Goal: Task Accomplishment & Management: Manage account settings

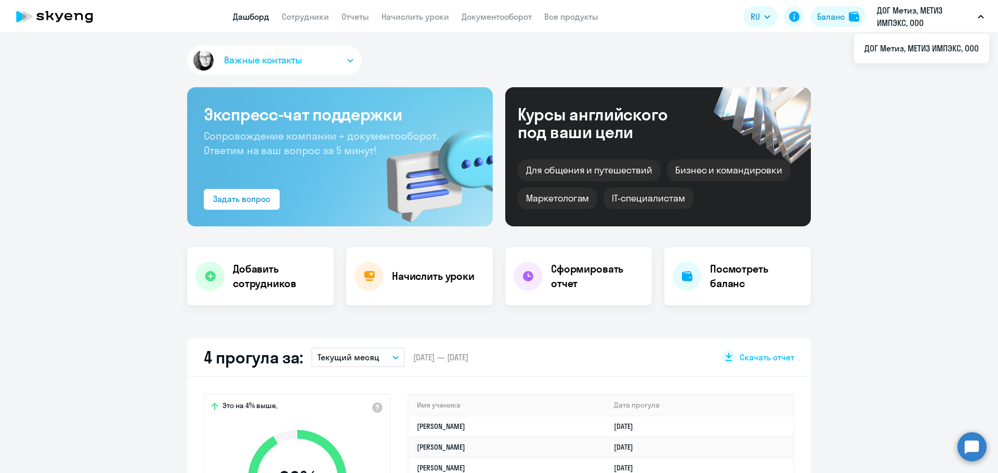
select select "30"
click at [323, 17] on link "Сотрудники" at bounding box center [305, 16] width 47 height 10
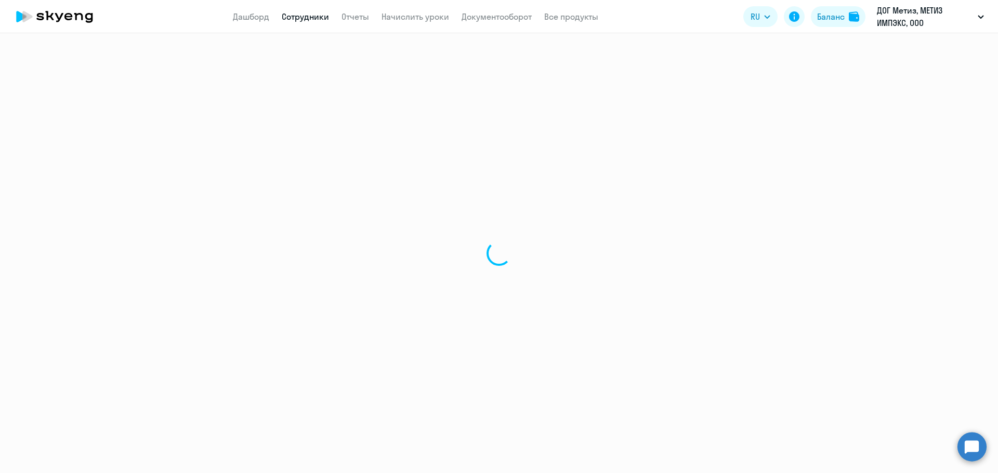
select select "30"
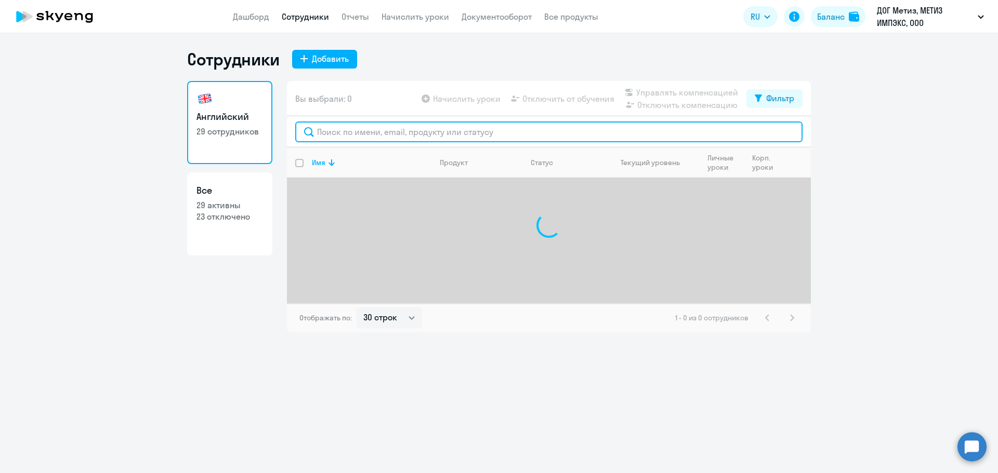
click at [436, 132] on input "text" at bounding box center [548, 132] width 507 height 21
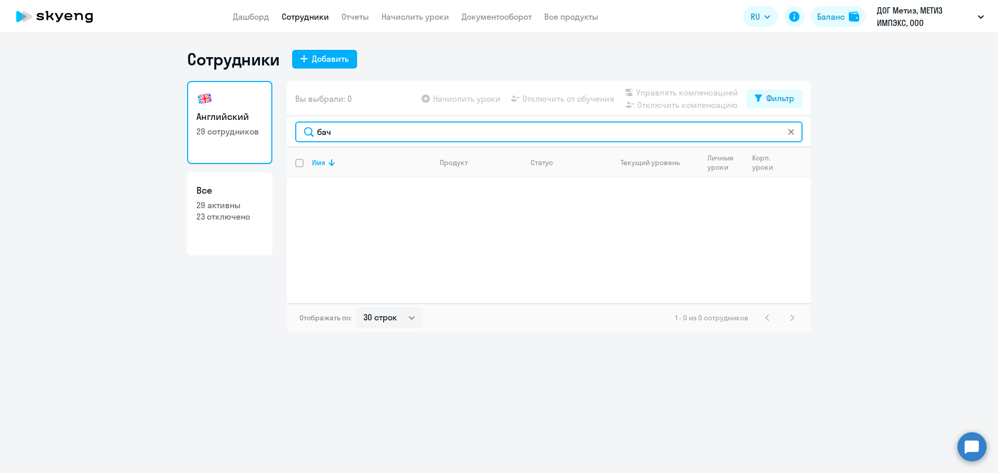
type input "бач"
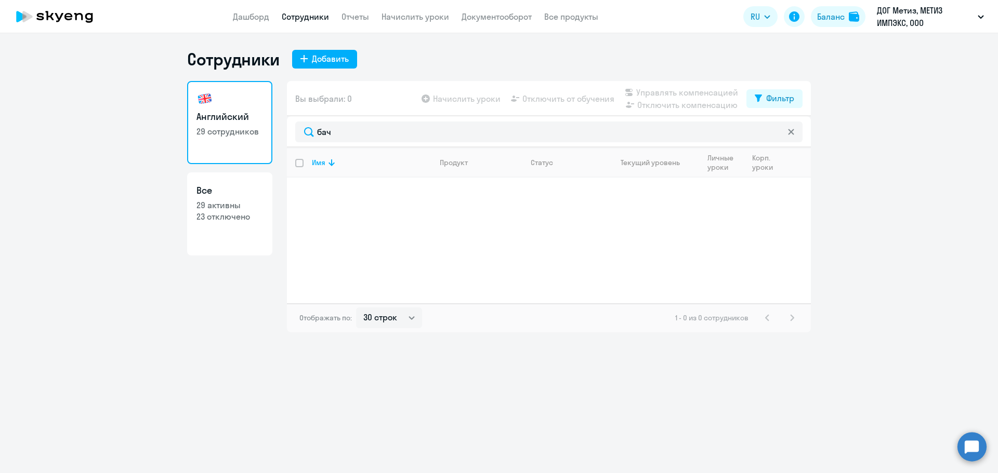
click at [243, 196] on h3 "Все" at bounding box center [229, 191] width 67 height 14
select select "30"
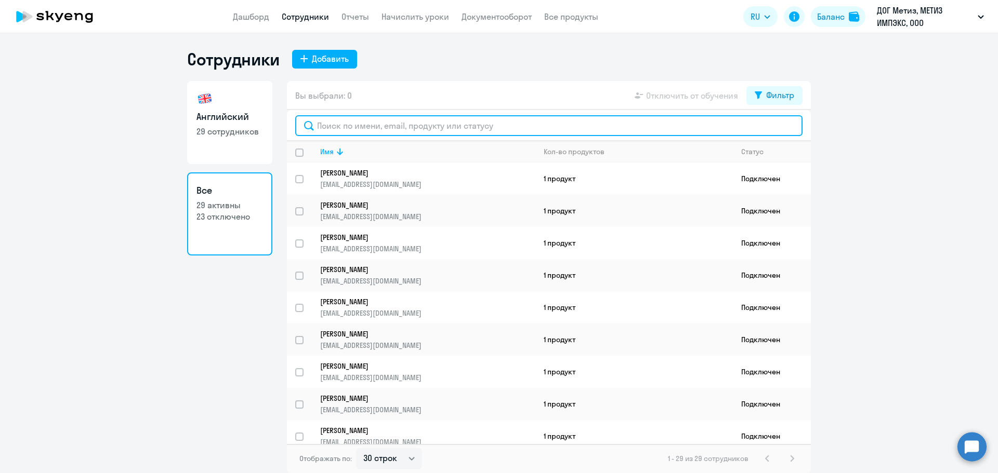
click at [356, 126] on input "text" at bounding box center [548, 125] width 507 height 21
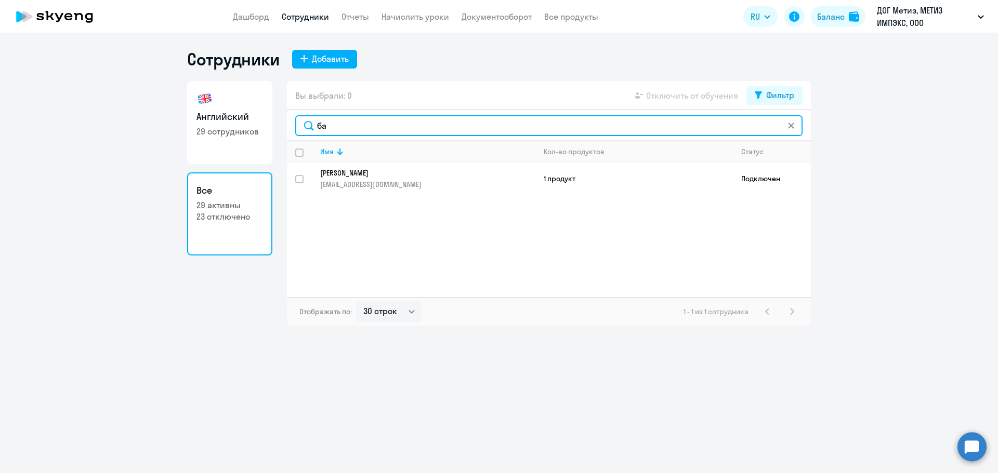
type input "ба"
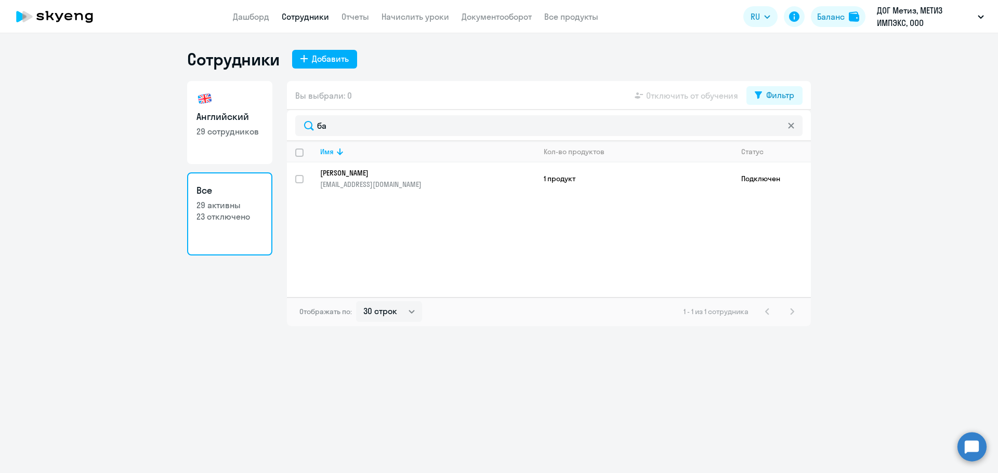
click at [226, 141] on link "Английский 29 сотрудников" at bounding box center [229, 122] width 85 height 83
select select "30"
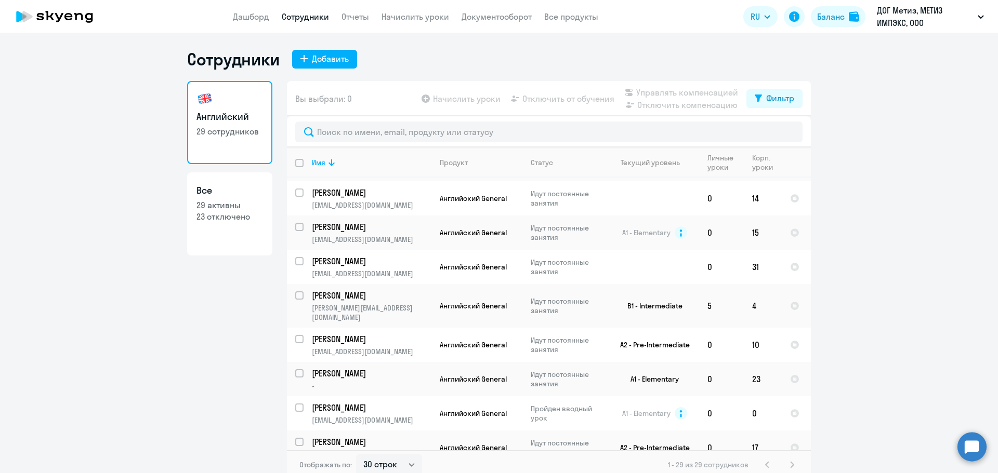
scroll to position [416, 0]
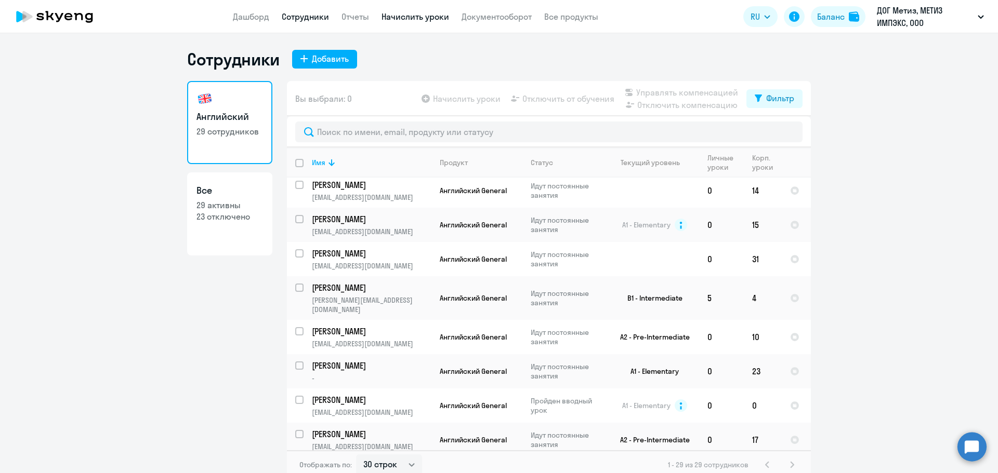
click at [436, 18] on link "Начислить уроки" at bounding box center [415, 16] width 68 height 10
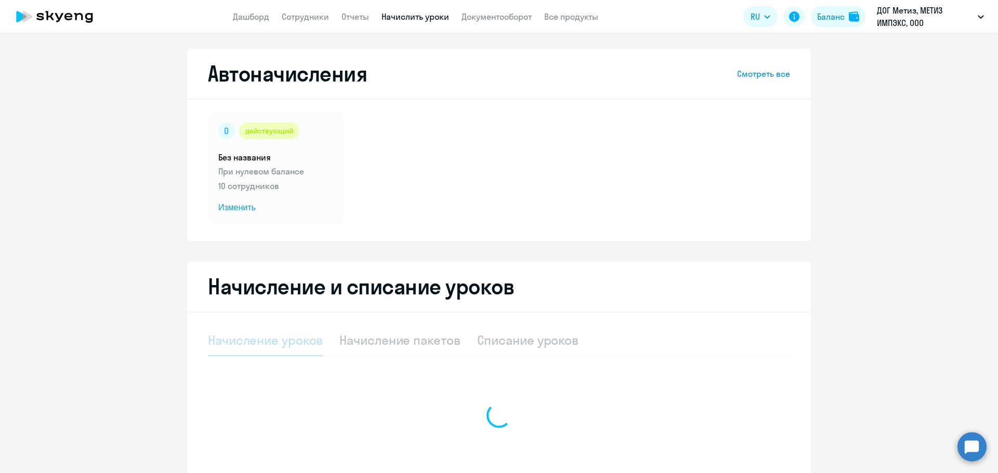
select select "10"
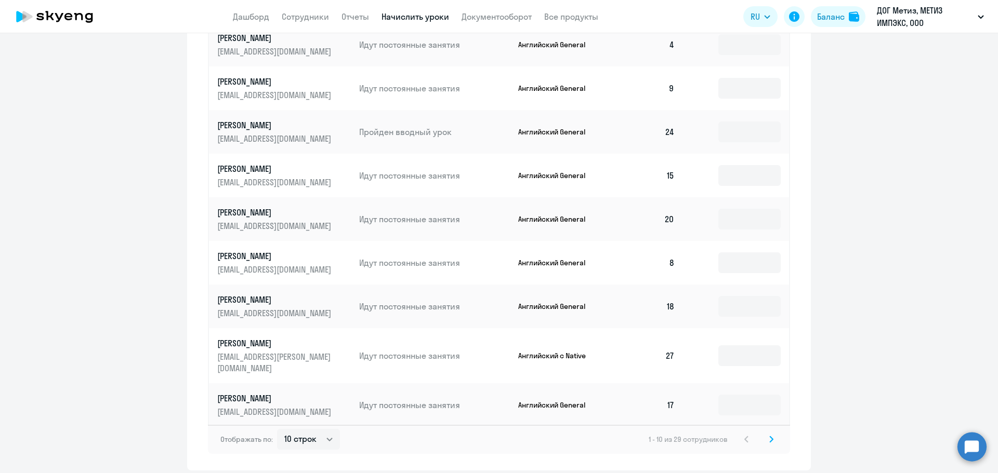
scroll to position [549, 0]
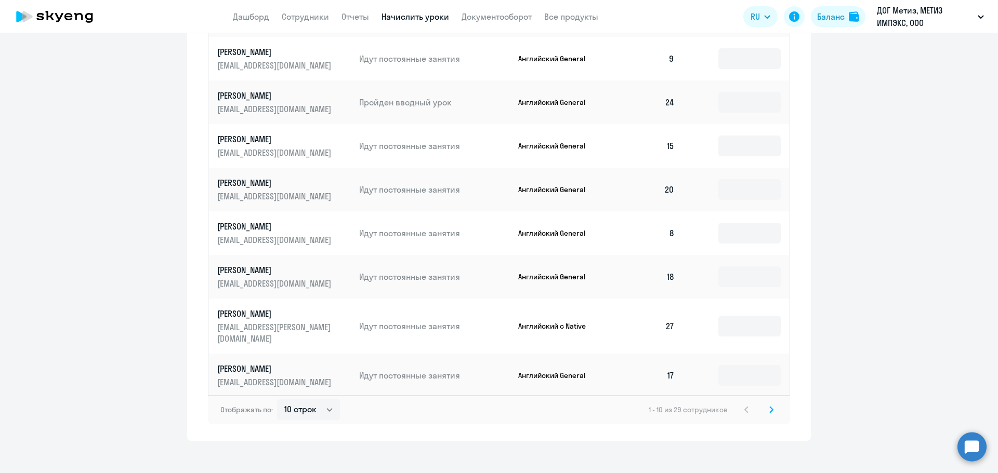
click at [769, 406] on icon at bounding box center [771, 409] width 4 height 7
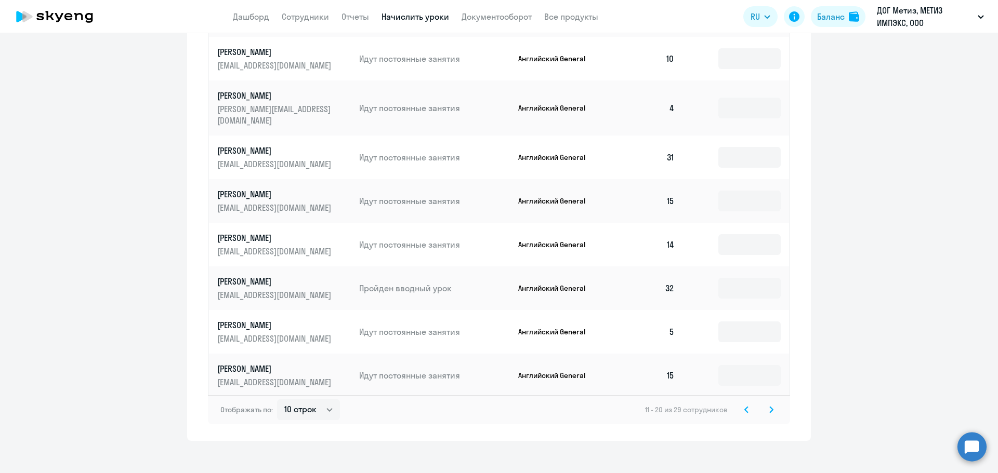
click at [765, 404] on svg-icon at bounding box center [771, 410] width 12 height 12
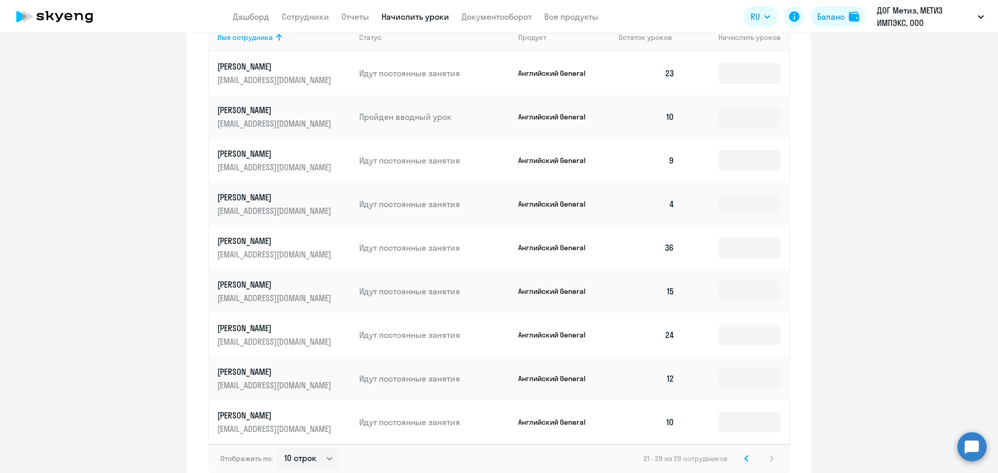
scroll to position [506, 0]
